Goal: Task Accomplishment & Management: Complete application form

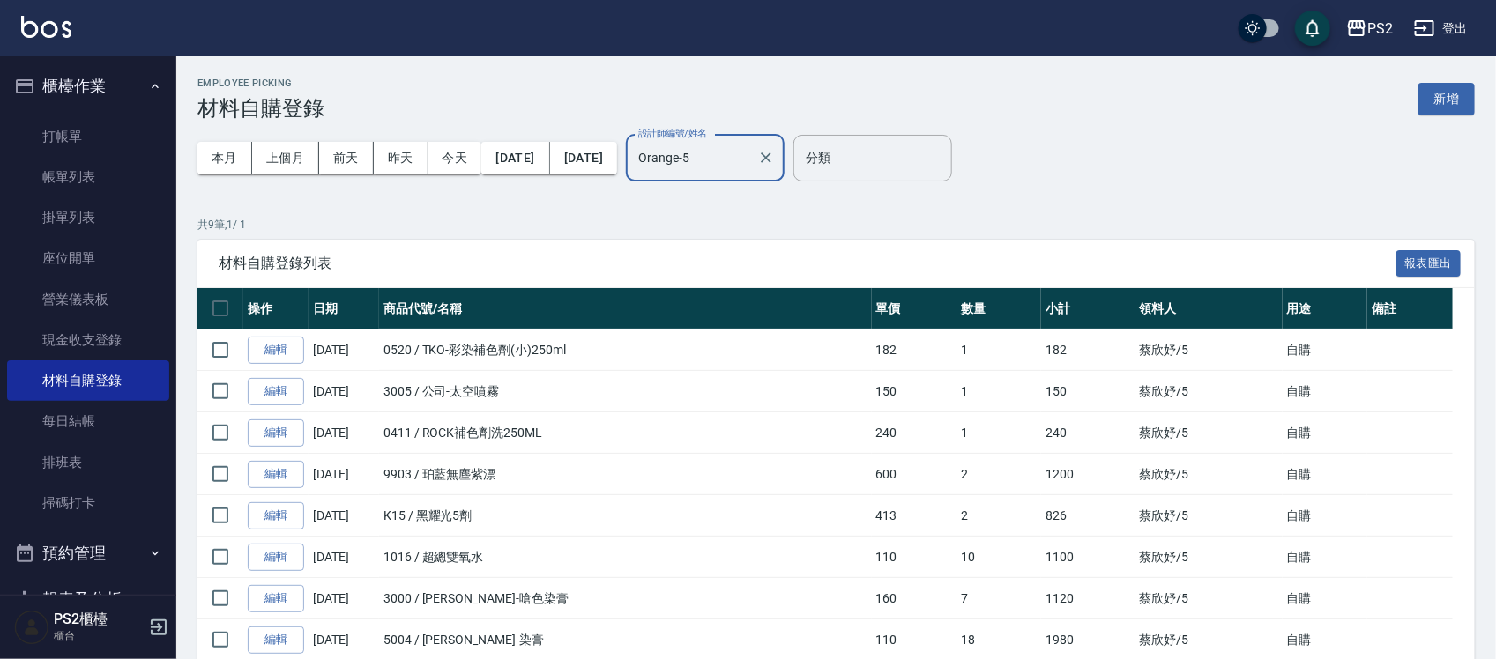
click at [750, 152] on input "Orange-5" at bounding box center [692, 158] width 116 height 31
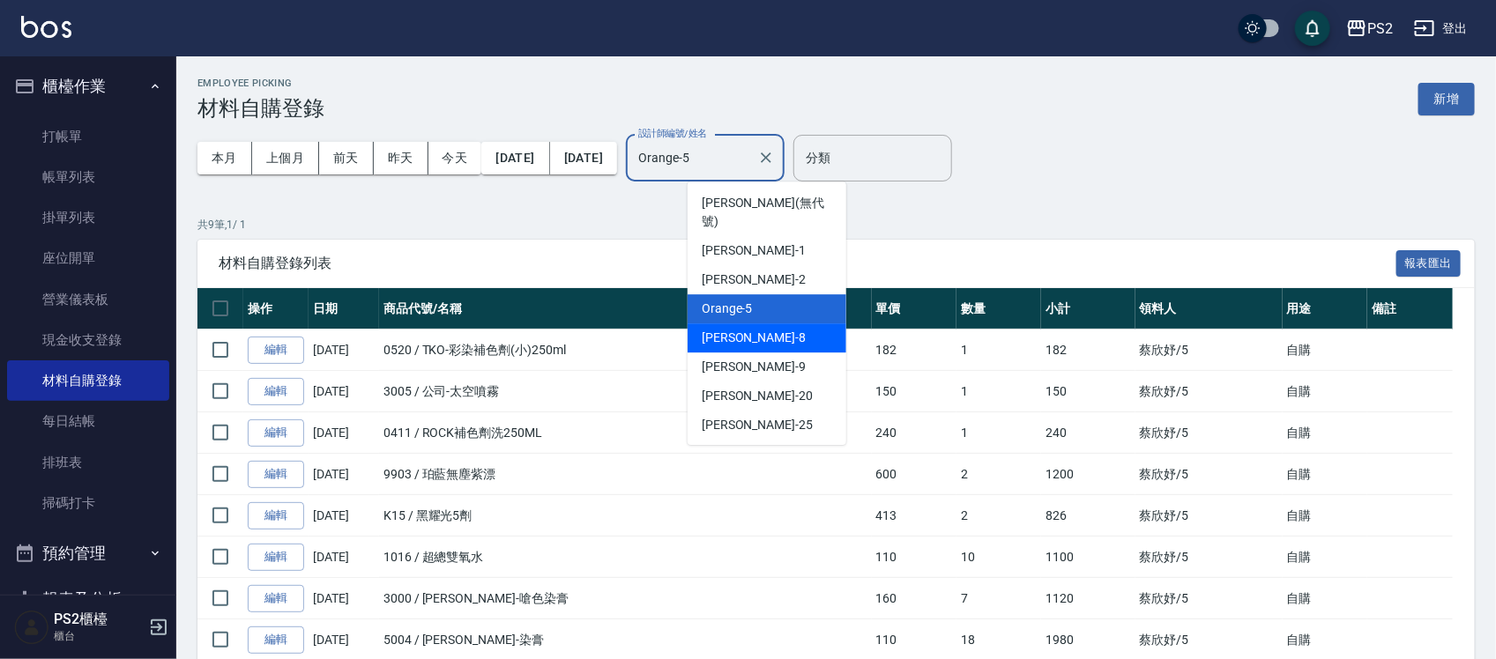
click at [772, 323] on div "Lori -8" at bounding box center [766, 337] width 159 height 29
click at [772, 318] on th "商品代號/名稱" at bounding box center [625, 308] width 493 height 41
type input "Lori-8"
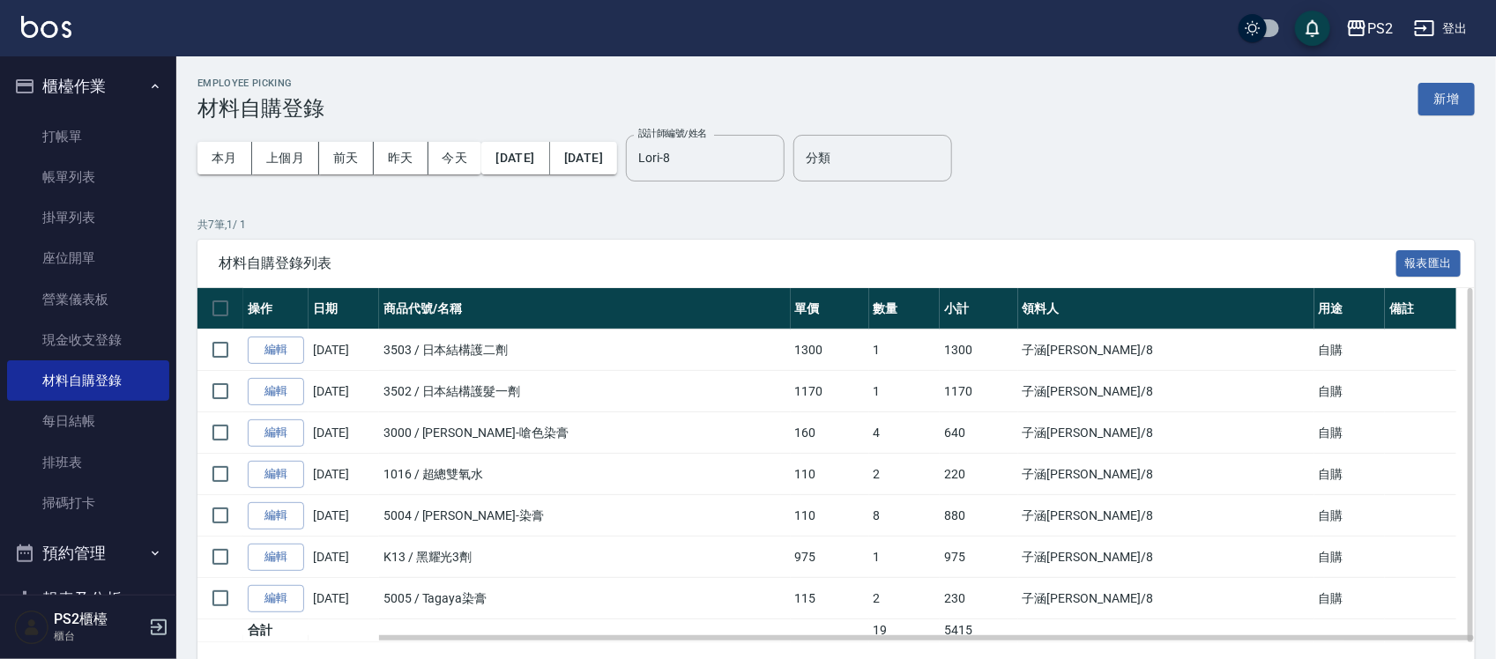
scroll to position [53, 0]
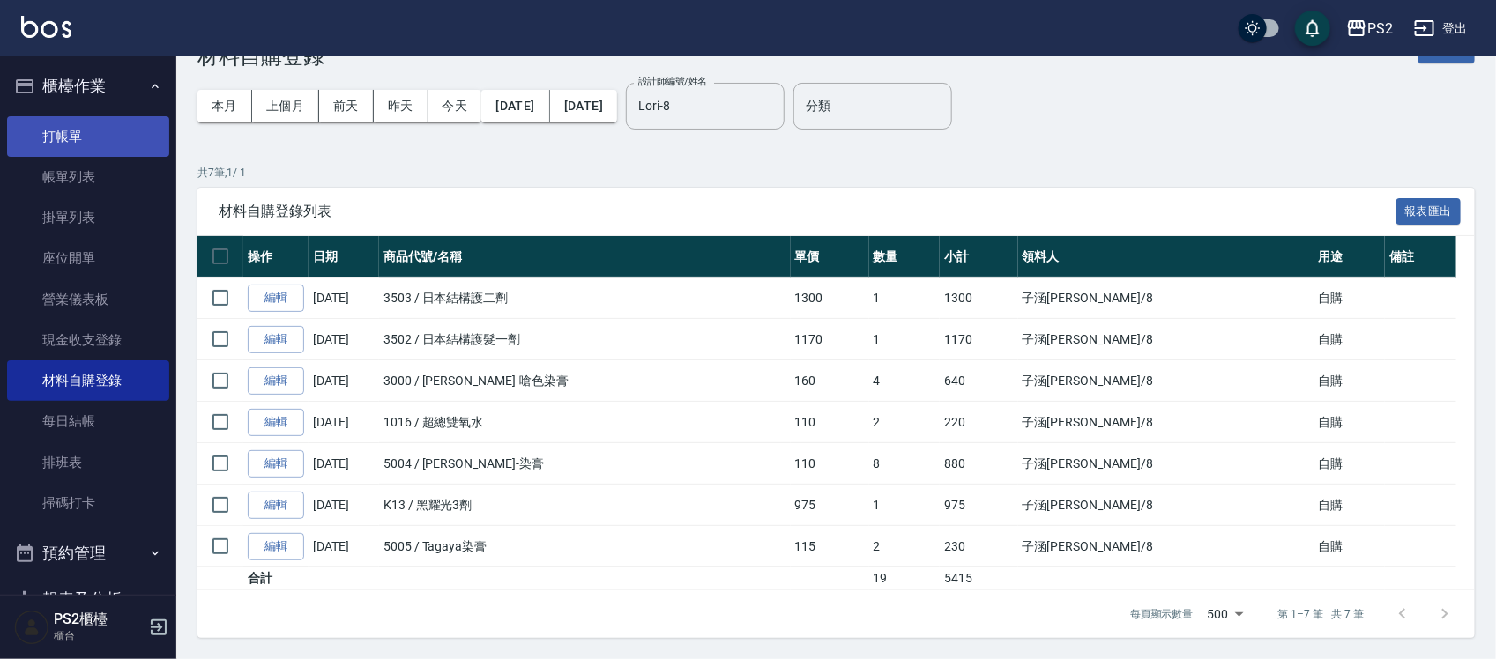
click at [26, 120] on link "打帳單" at bounding box center [88, 136] width 162 height 41
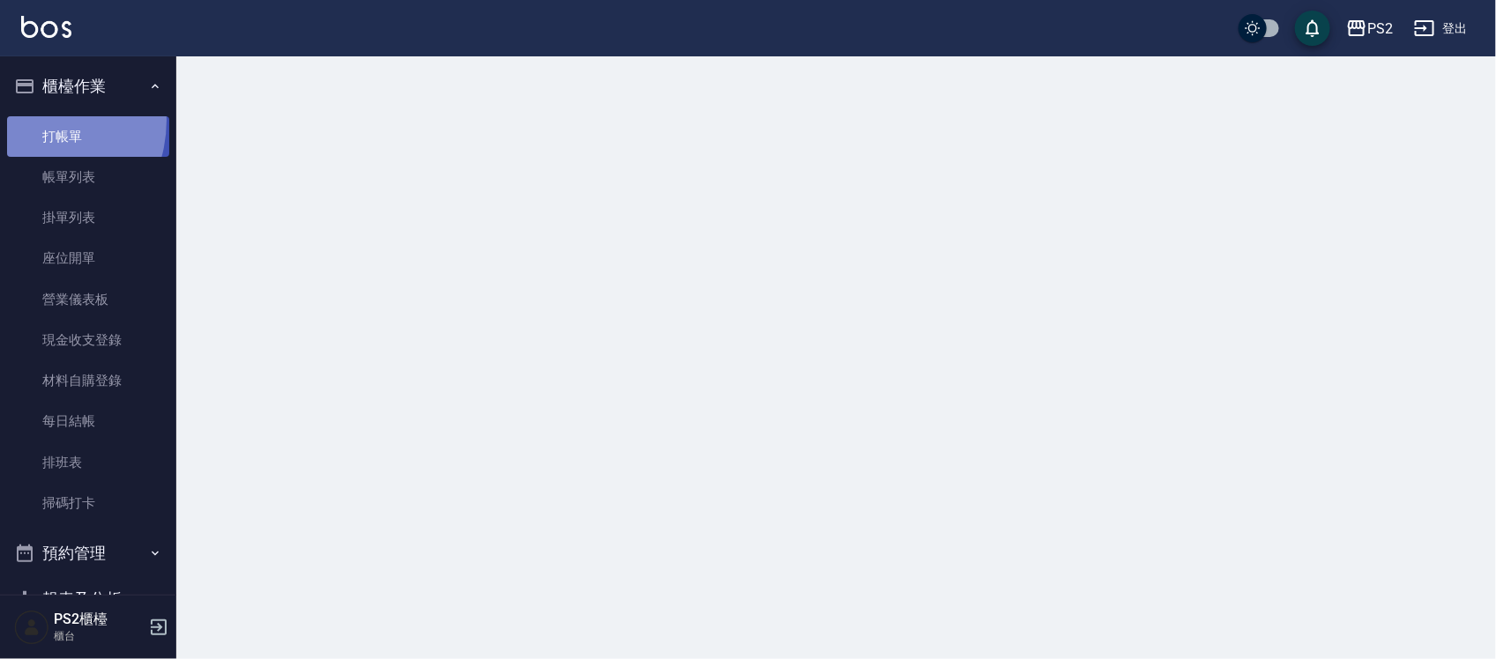
click at [26, 120] on link "打帳單" at bounding box center [88, 136] width 162 height 41
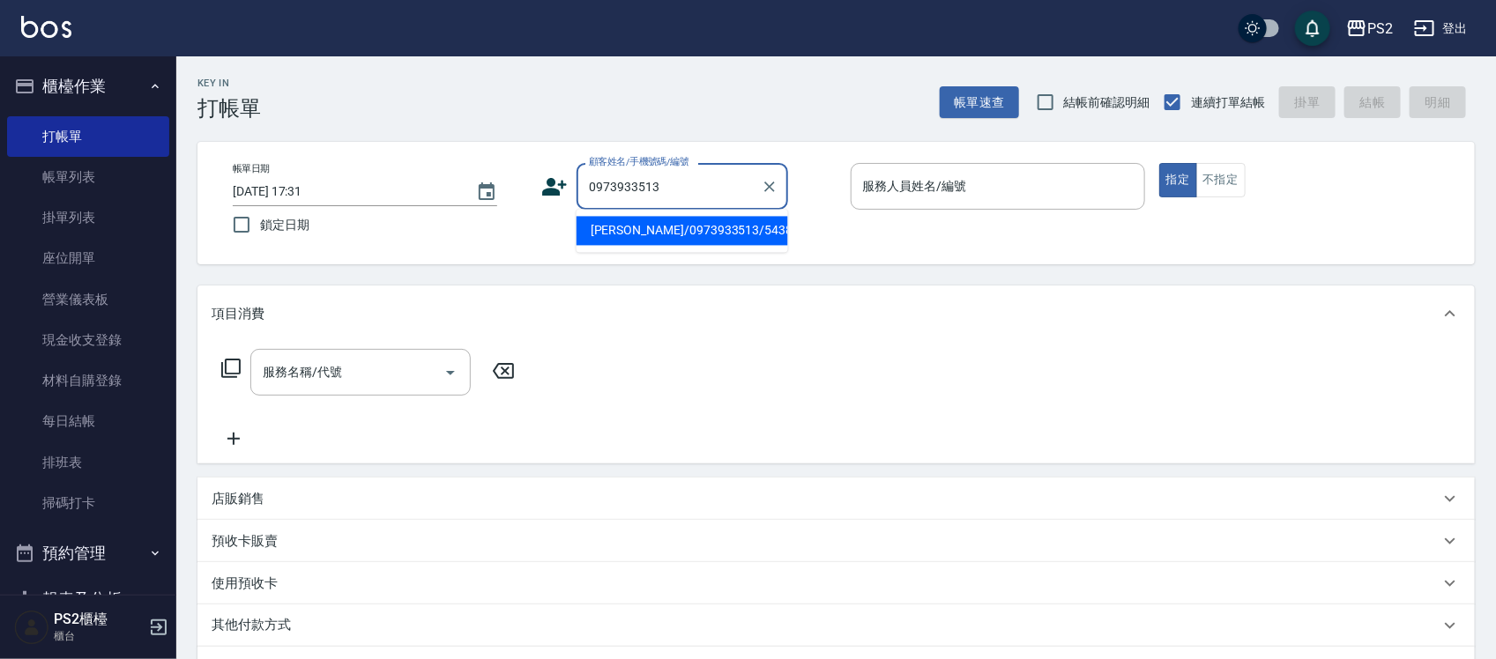
type input "[PERSON_NAME]/0973933513/5438"
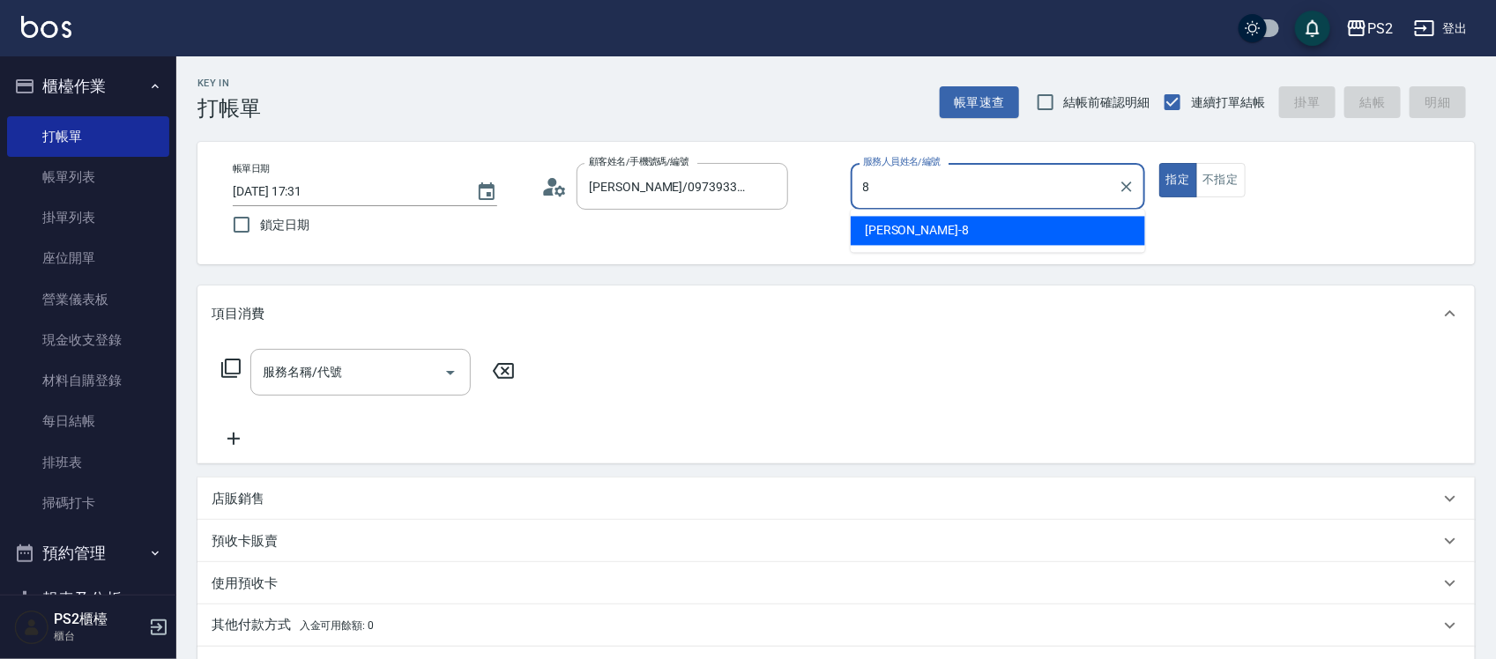
type input "Lori-8"
type button "true"
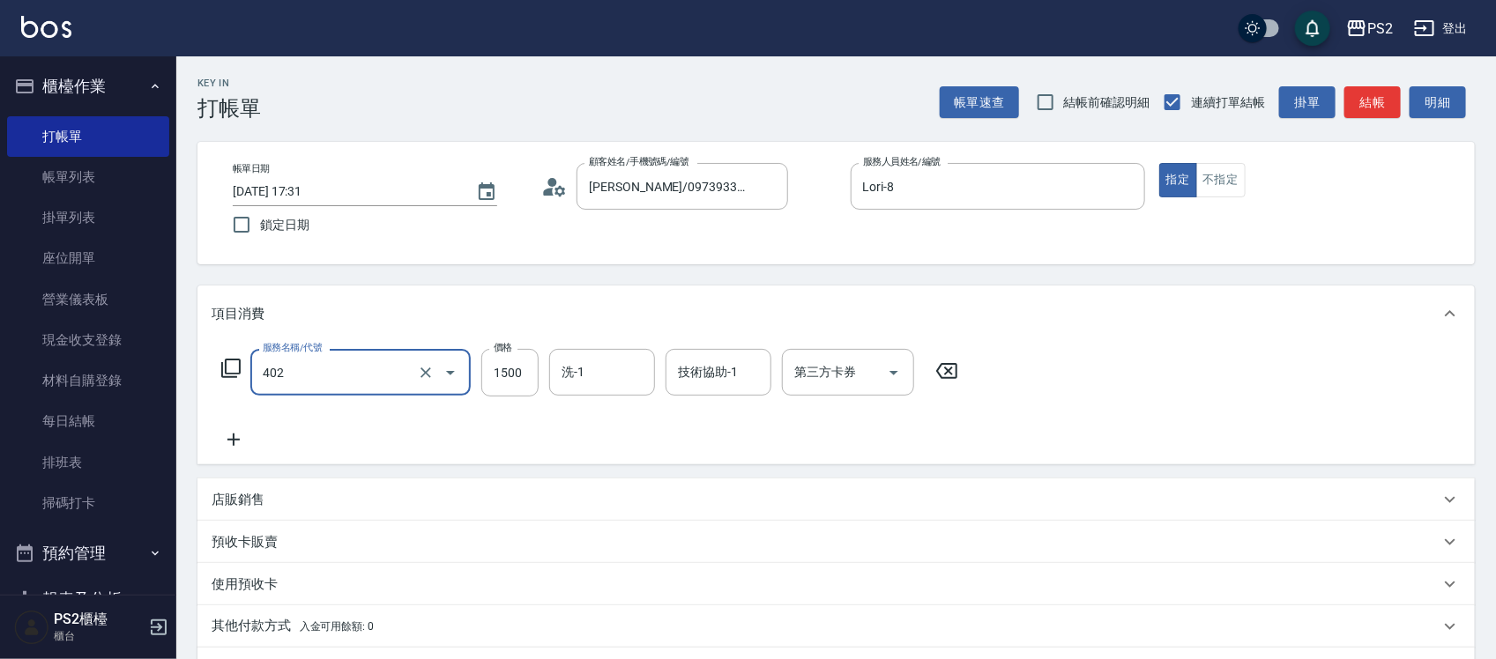
type input "染髮+髮還原1500(402)"
type input "2500"
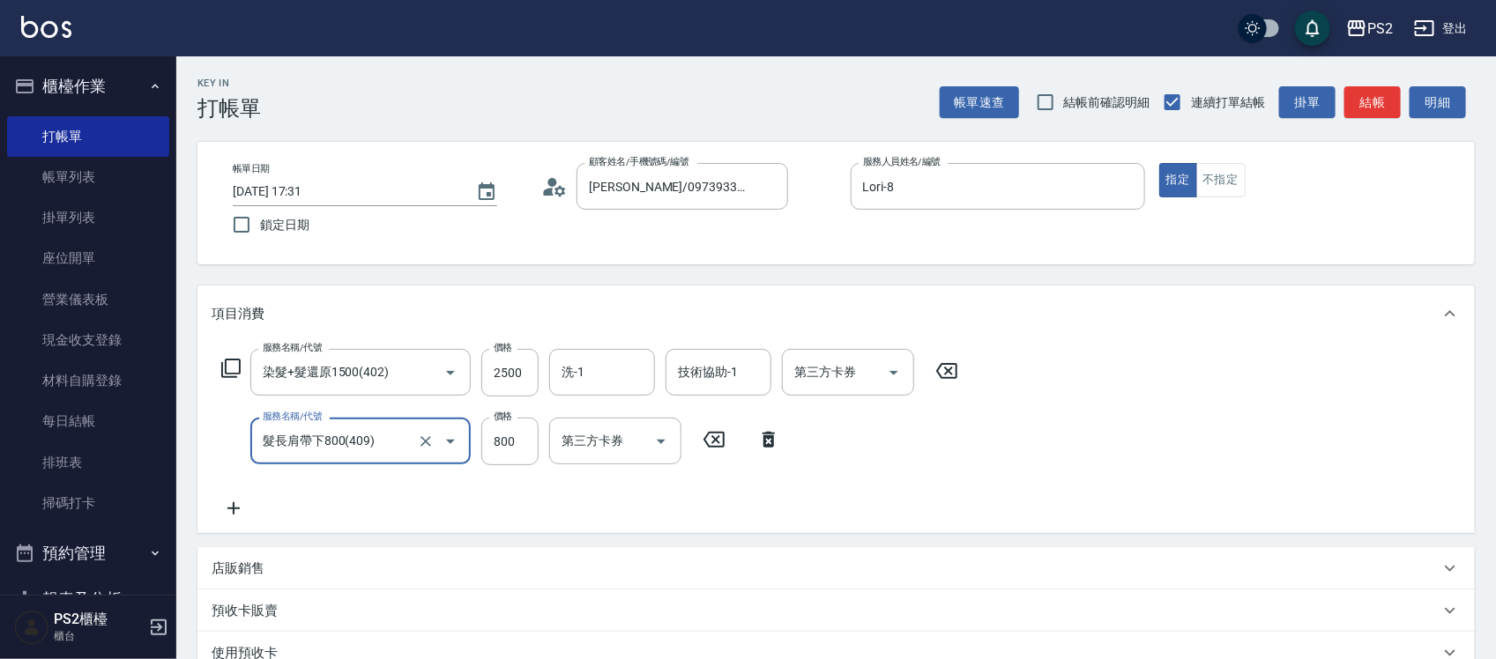
type input "髮長肩帶下800(409)"
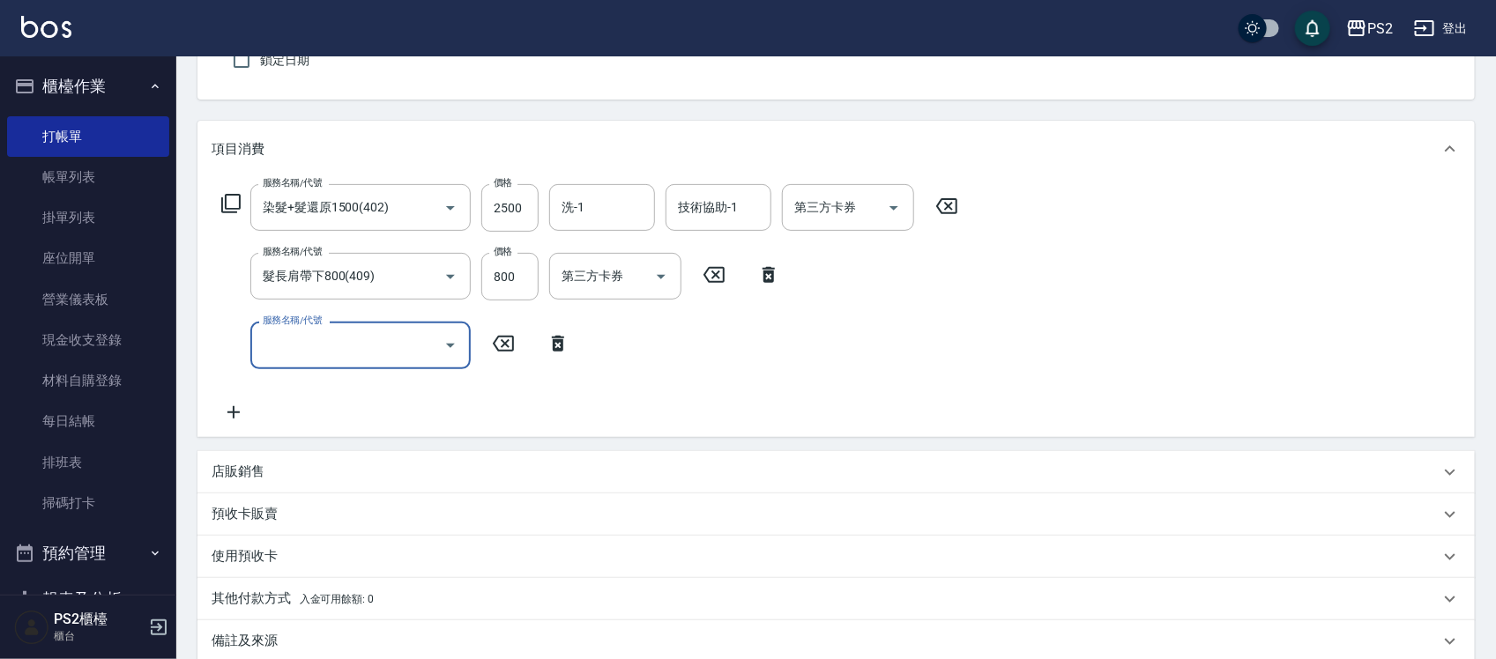
scroll to position [366, 0]
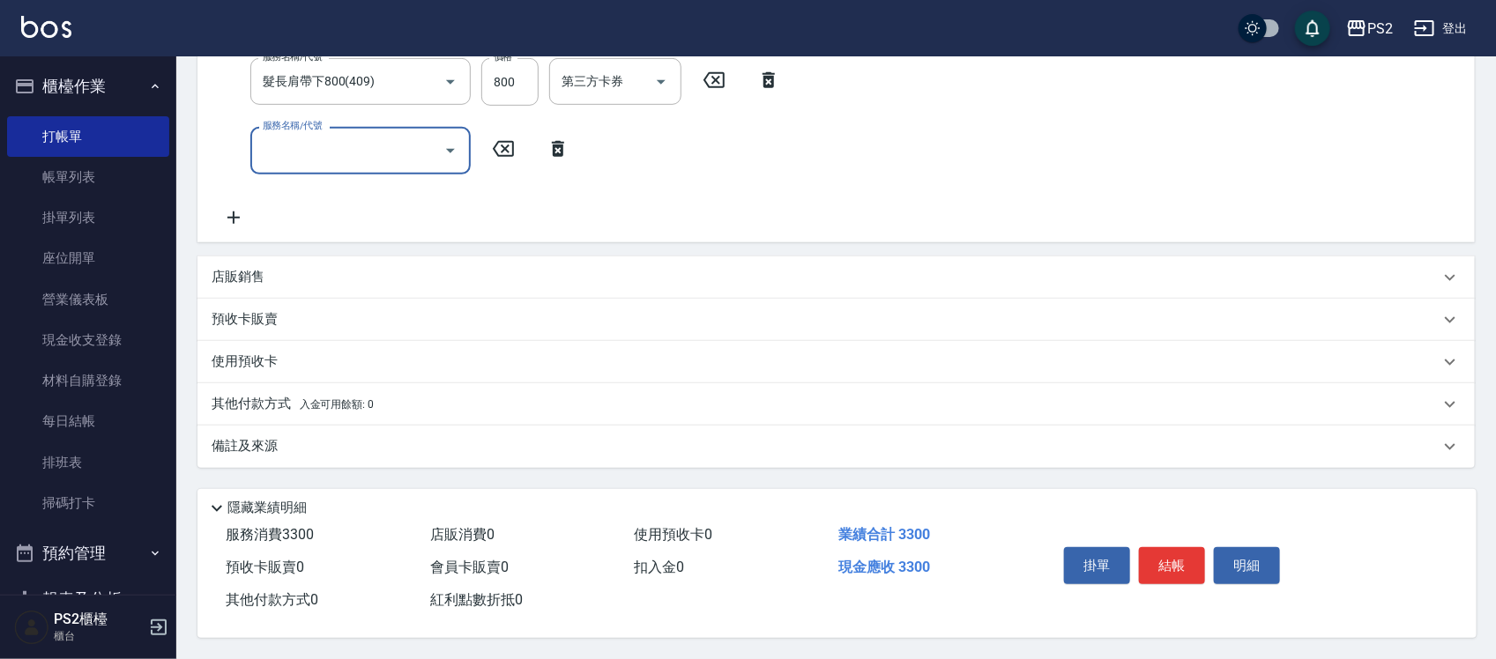
click at [455, 395] on div "其他付款方式 入金可用餘額: 0" at bounding box center [826, 404] width 1228 height 19
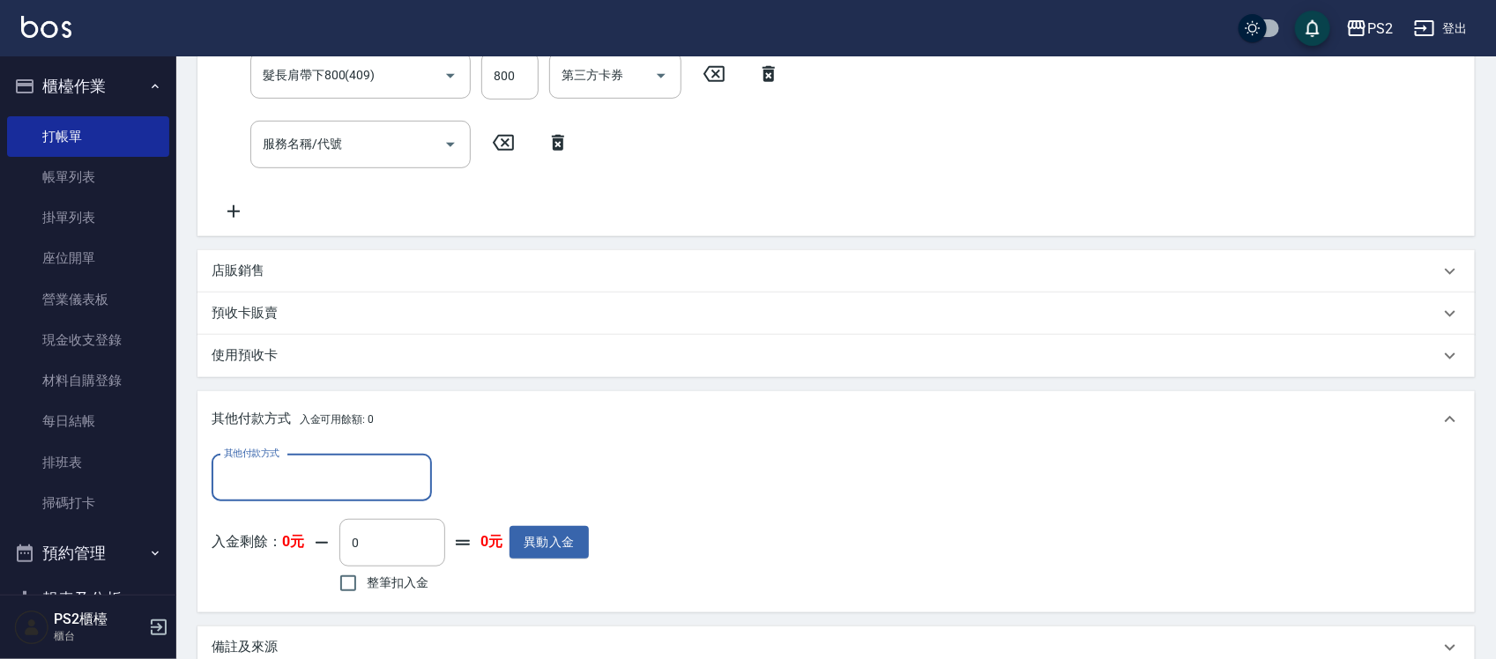
scroll to position [0, 0]
click at [337, 464] on input "其他付款方式" at bounding box center [321, 478] width 204 height 31
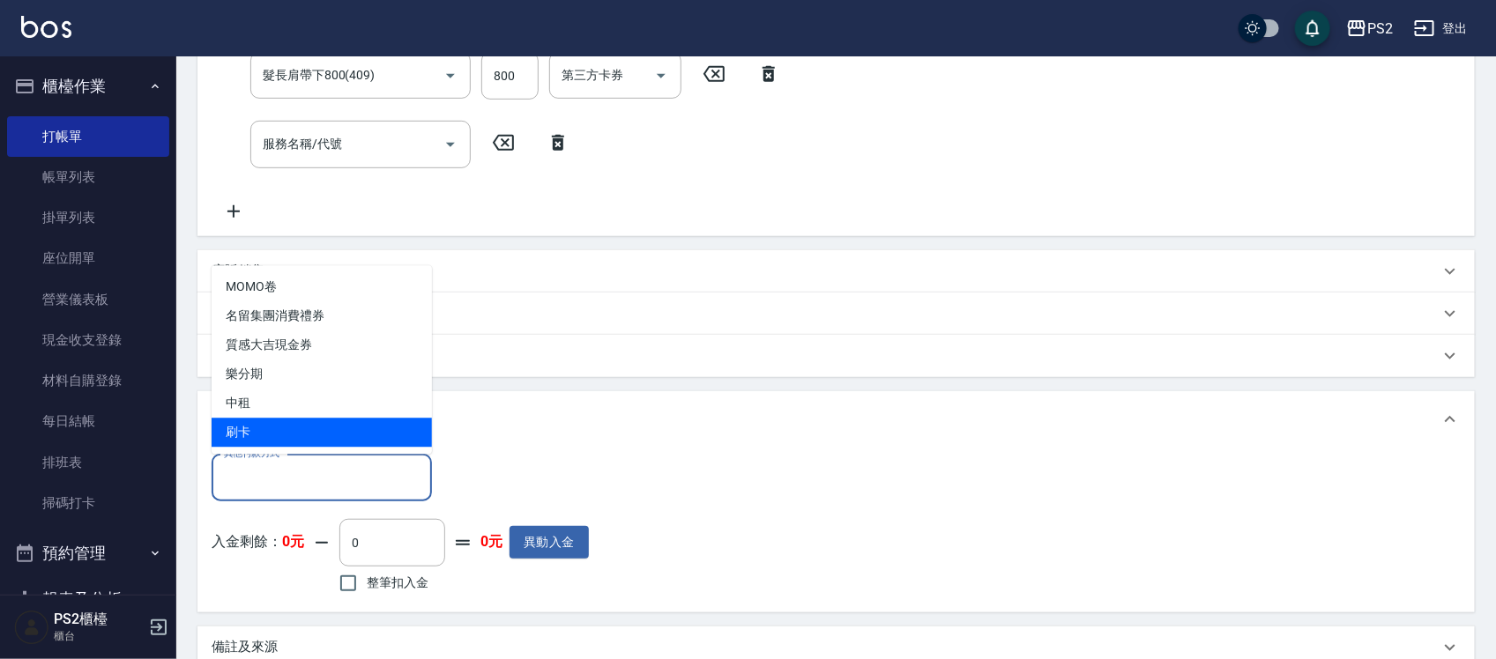
click at [348, 420] on span "刷卡" at bounding box center [322, 433] width 220 height 29
type input "刷卡"
click at [348, 420] on span "入金可用餘額: 0" at bounding box center [337, 419] width 75 height 12
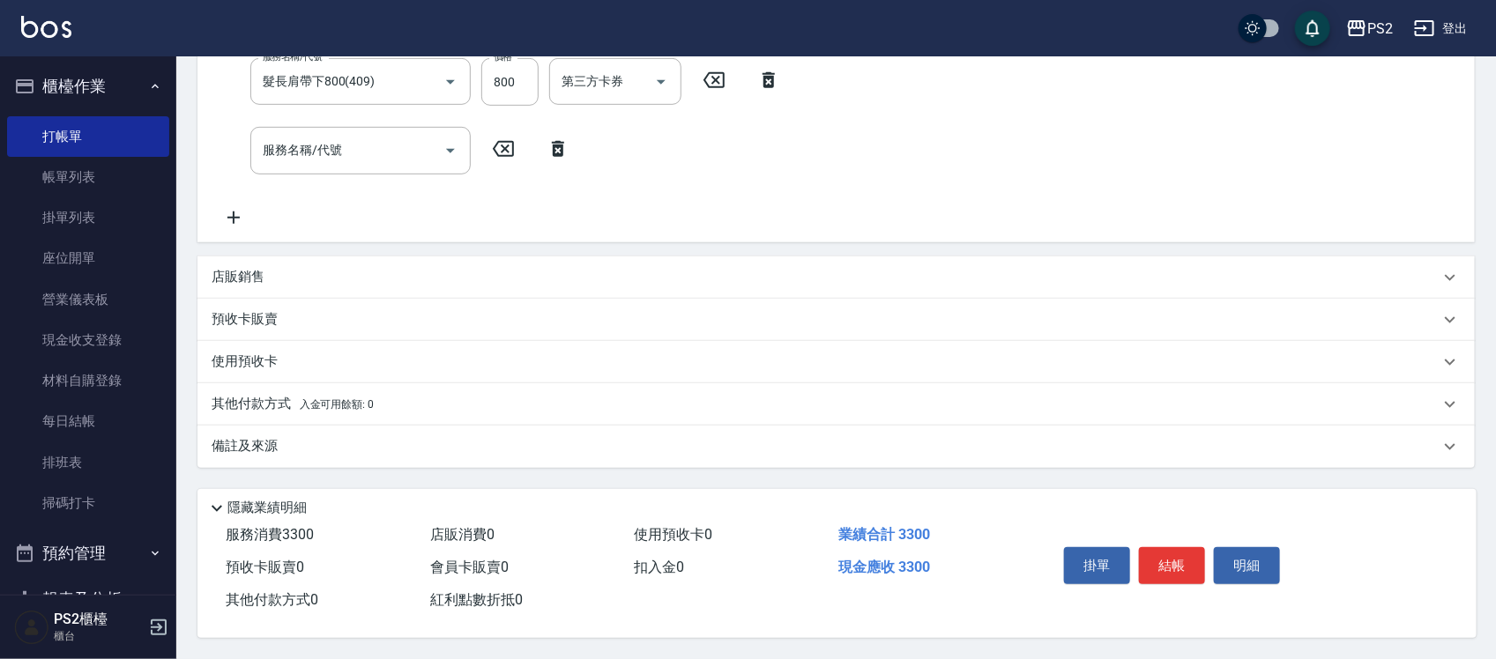
click at [354, 398] on span "入金可用餘額: 0" at bounding box center [337, 404] width 75 height 12
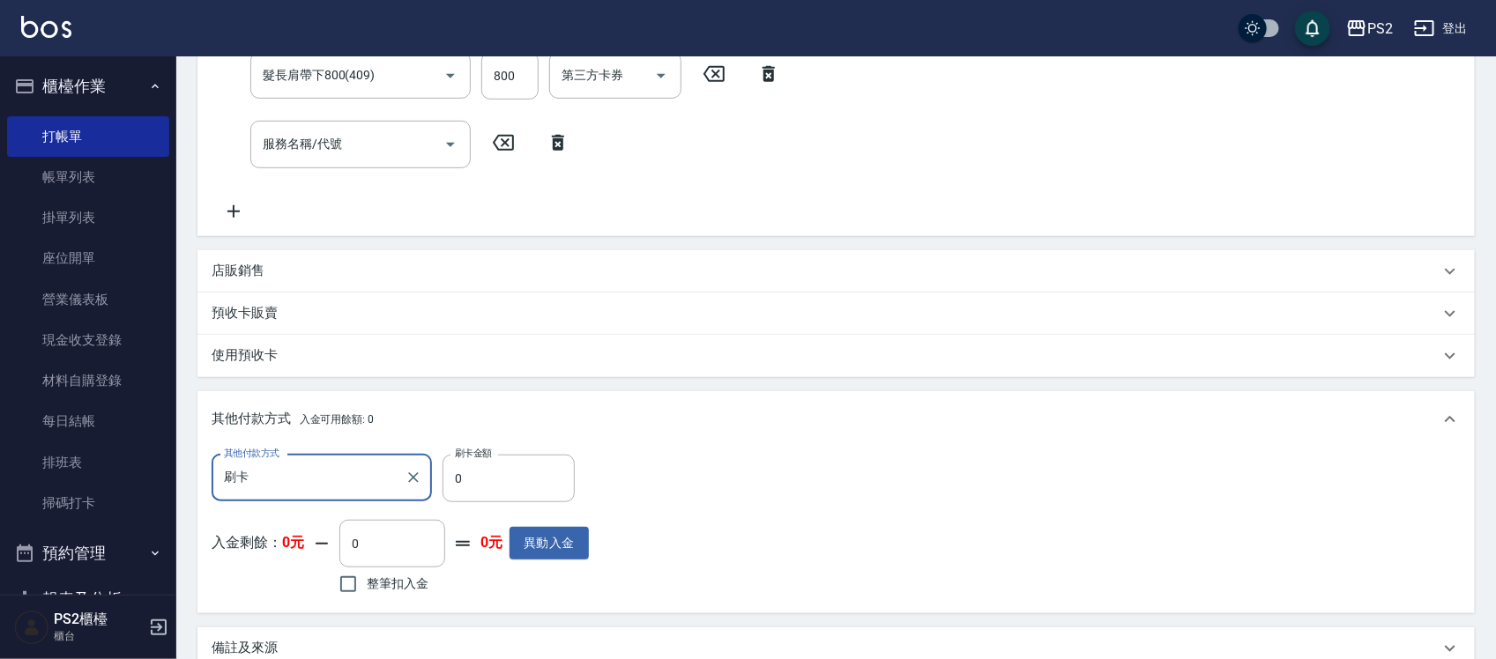
scroll to position [1, 0]
click at [523, 492] on input "0" at bounding box center [508, 479] width 132 height 48
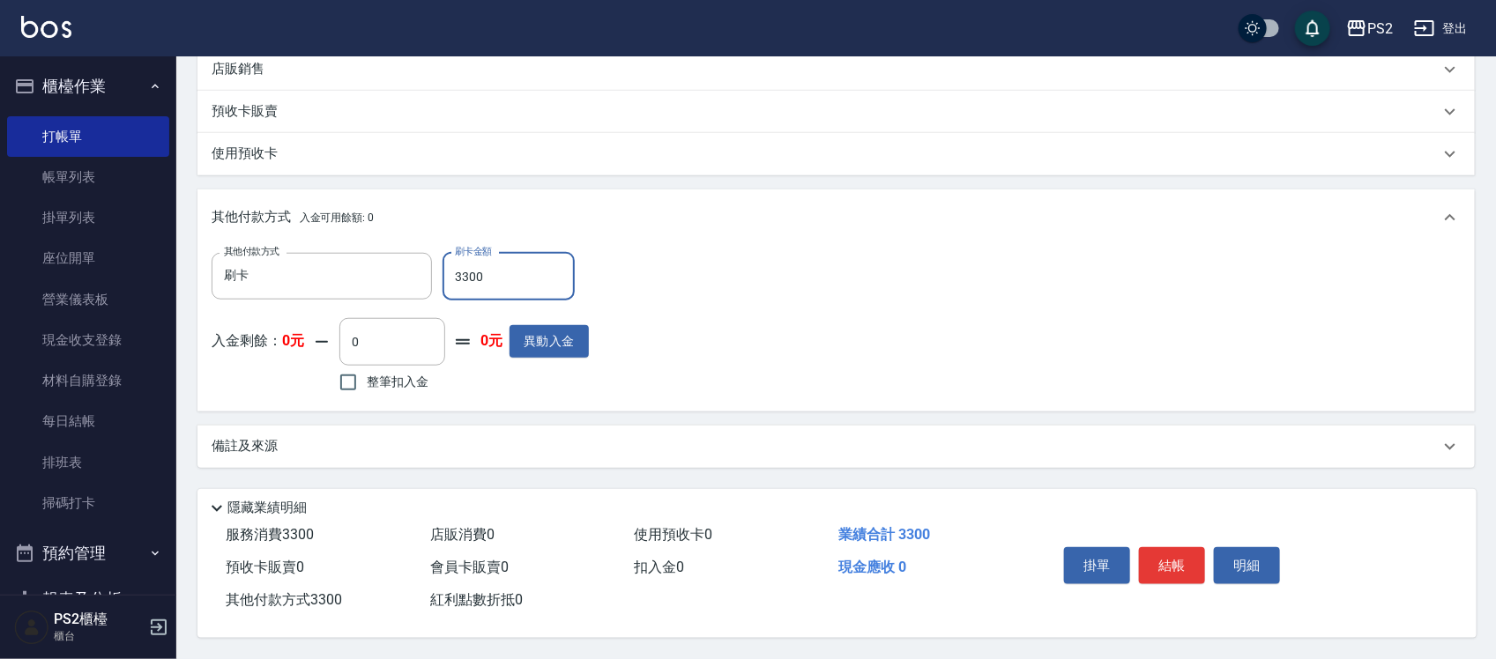
scroll to position [574, 0]
type input "3300"
click at [1168, 555] on button "結帳" at bounding box center [1172, 565] width 66 height 37
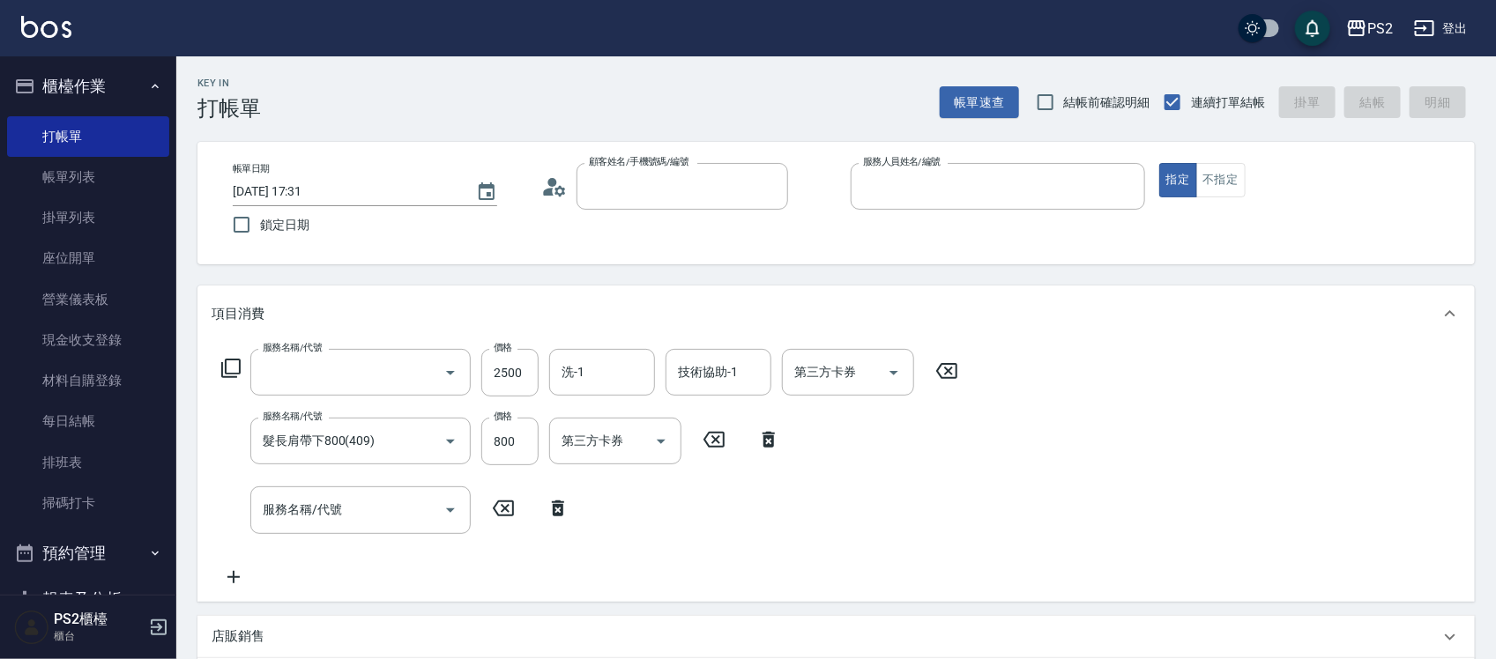
scroll to position [0, 0]
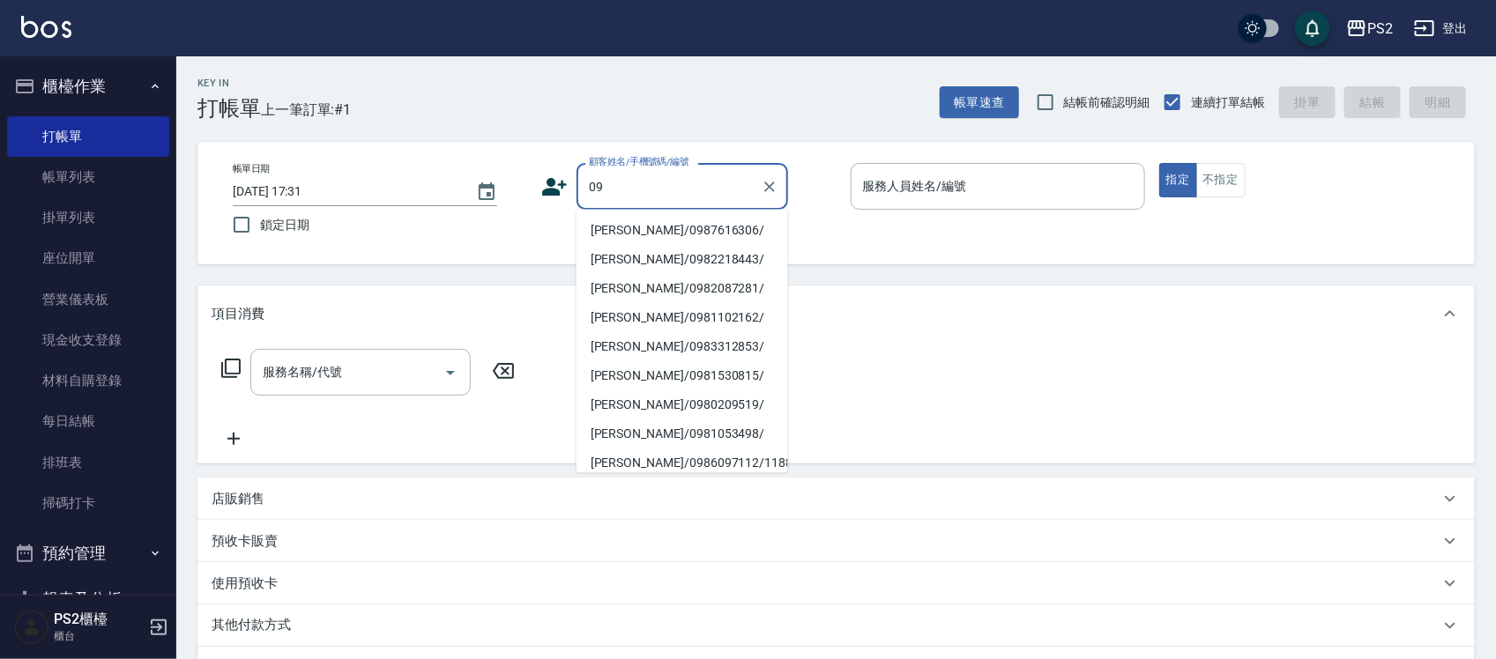
type input "0"
